Goal: Information Seeking & Learning: Find specific fact

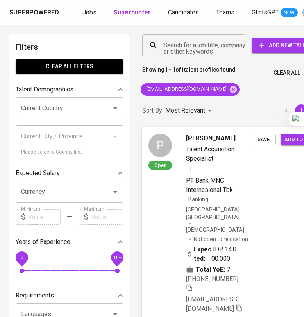
scroll to position [0, 23]
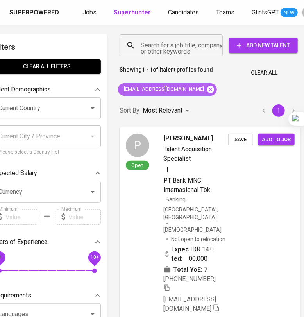
click at [207, 91] on icon at bounding box center [210, 89] width 7 height 7
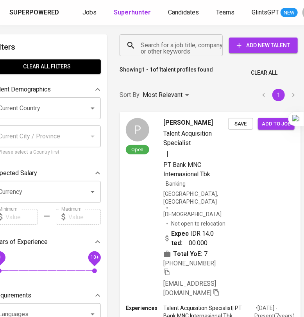
click at [191, 46] on input "Search for a job title, company or other keywords" at bounding box center [173, 45] width 69 height 15
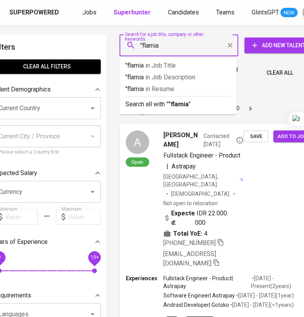
type input ""flamia""
click at [190, 101] on p "Search all with " "flamia" "" at bounding box center [178, 104] width 105 height 9
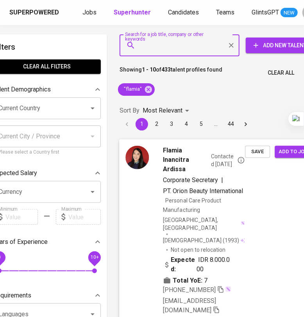
scroll to position [0, 39]
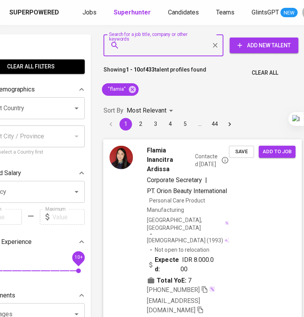
click at [230, 199] on div "Flamia Inancitra Ardissa Contacted [DATE] Corporate Secretary | PT. Orion Beaut…" at bounding box center [202, 230] width 199 height 182
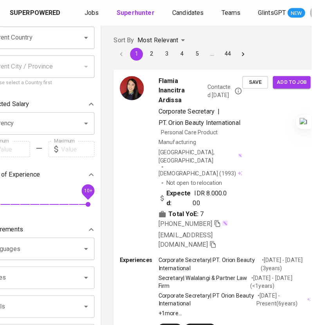
scroll to position [0, 31]
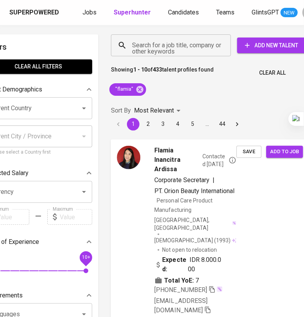
click at [153, 217] on div "Flamia Inancitra Ardissa Contacted [DATE] Corporate Secretary | PT. Orion Beaut…" at bounding box center [177, 229] width 120 height 169
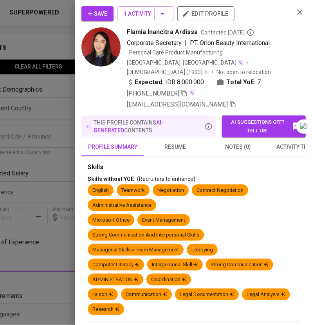
click at [171, 144] on span "resume" at bounding box center [175, 147] width 53 height 10
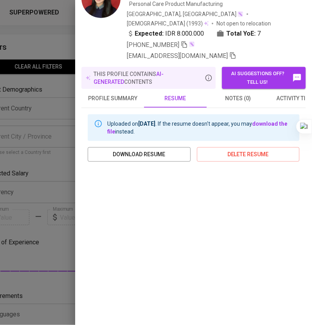
scroll to position [0, 0]
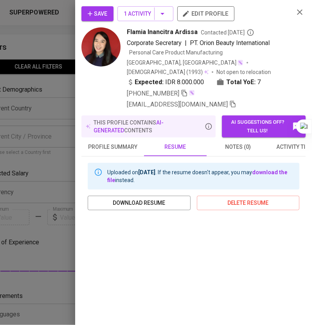
click at [295, 9] on icon "button" at bounding box center [299, 11] width 9 height 9
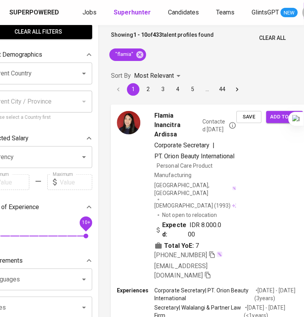
scroll to position [0, 31]
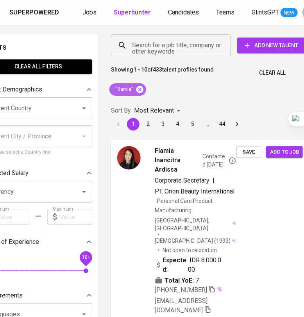
click at [139, 92] on icon at bounding box center [140, 89] width 7 height 7
click at [137, 45] on input "Search for a job title, company or other keywords" at bounding box center [173, 45] width 86 height 15
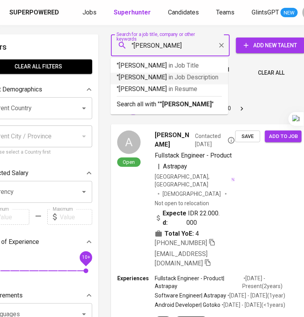
type input ""[PERSON_NAME]""
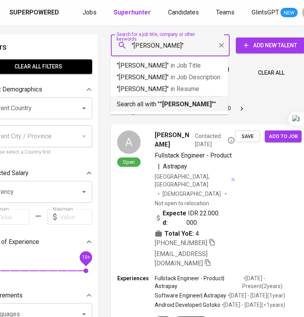
click at [197, 105] on b ""[PERSON_NAME]"" at bounding box center [187, 104] width 54 height 7
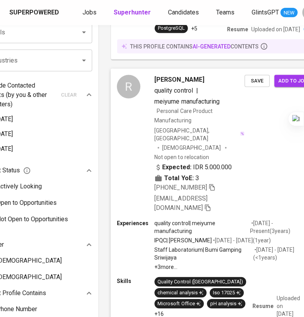
scroll to position [342, 31]
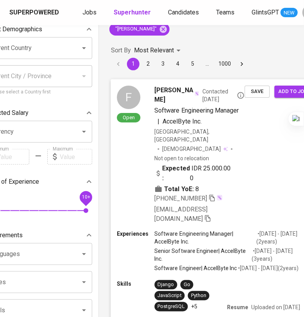
scroll to position [0, 31]
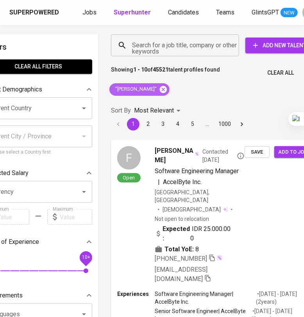
click at [165, 90] on icon at bounding box center [163, 89] width 9 height 9
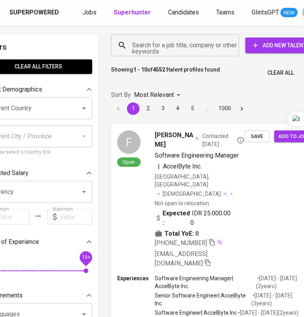
click at [151, 46] on input "Search for a job title, company or other keywords" at bounding box center [177, 45] width 94 height 15
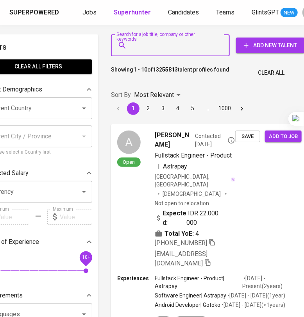
paste input "anyaa.berlian@gmail.com"
type input "anyaa.berlian@gmail.com"
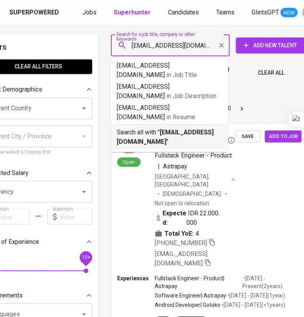
click at [165, 129] on b "anyaa.berlian@gmail.com" at bounding box center [165, 137] width 97 height 17
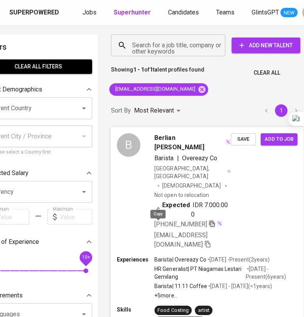
click at [209, 224] on icon "button" at bounding box center [212, 223] width 7 height 7
